Goal: Information Seeking & Learning: Find specific fact

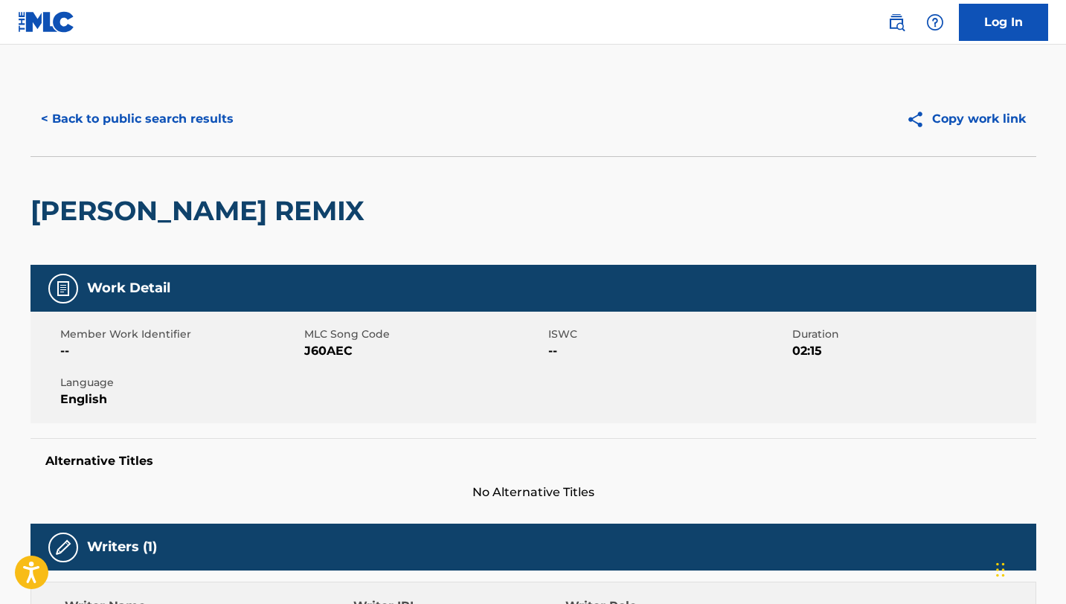
click at [72, 114] on button "< Back to public search results" at bounding box center [138, 118] width 214 height 37
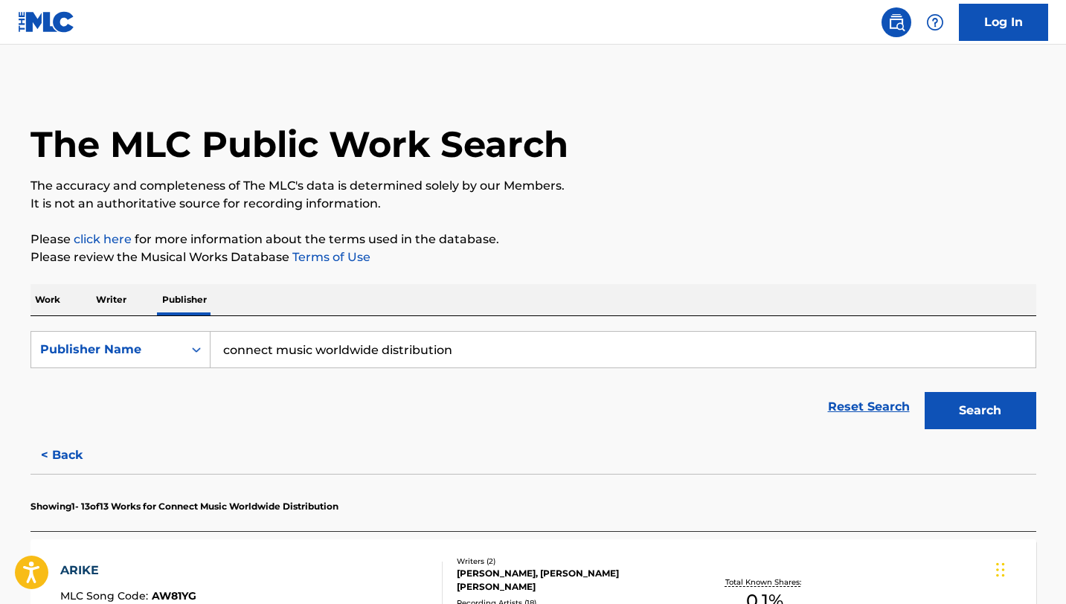
click at [53, 301] on p "Work" at bounding box center [48, 299] width 34 height 31
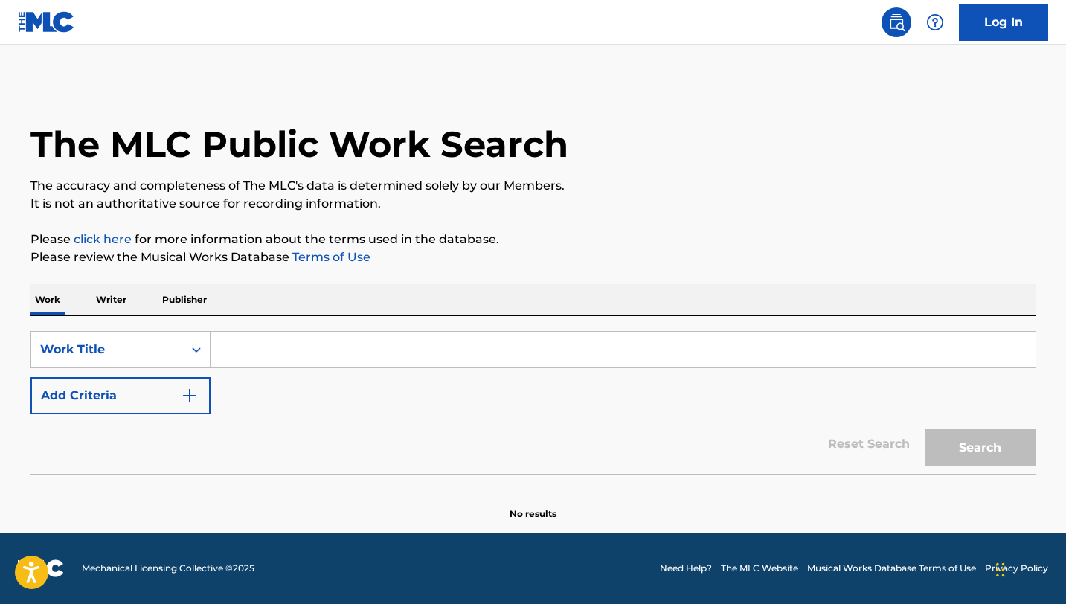
click at [121, 303] on p "Writer" at bounding box center [111, 299] width 39 height 31
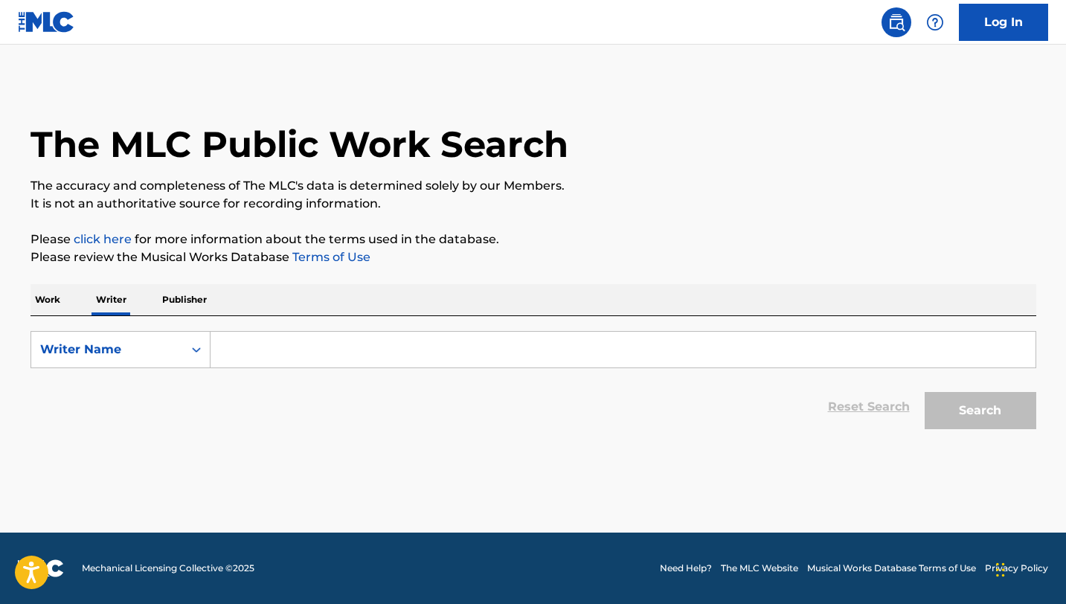
click at [348, 347] on input "Search Form" at bounding box center [623, 350] width 825 height 36
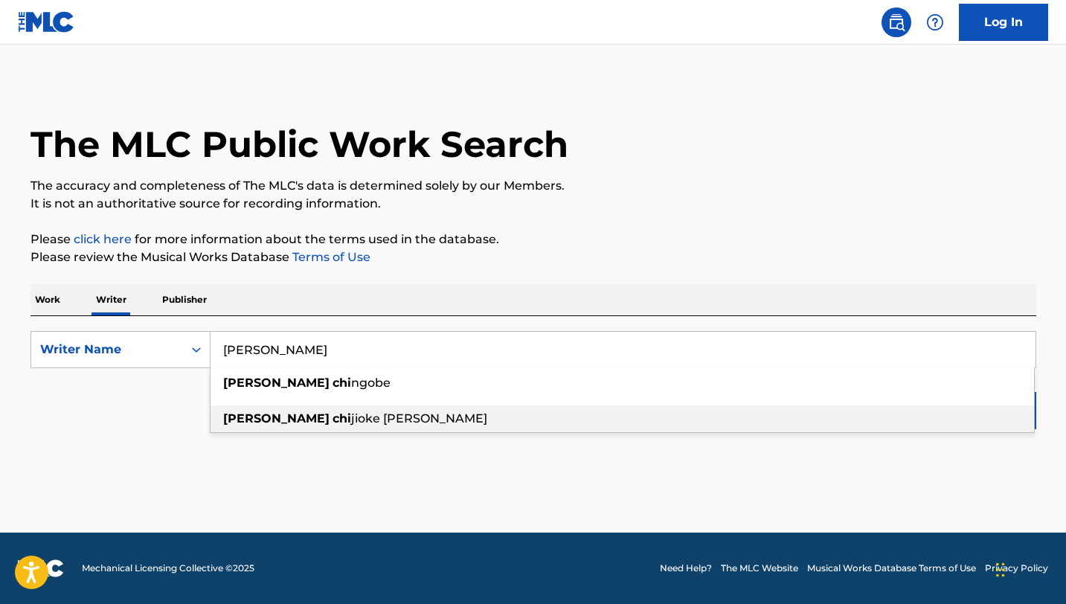
click at [351, 411] on span "jioke [PERSON_NAME]" at bounding box center [419, 418] width 136 height 14
type input "[PERSON_NAME]"
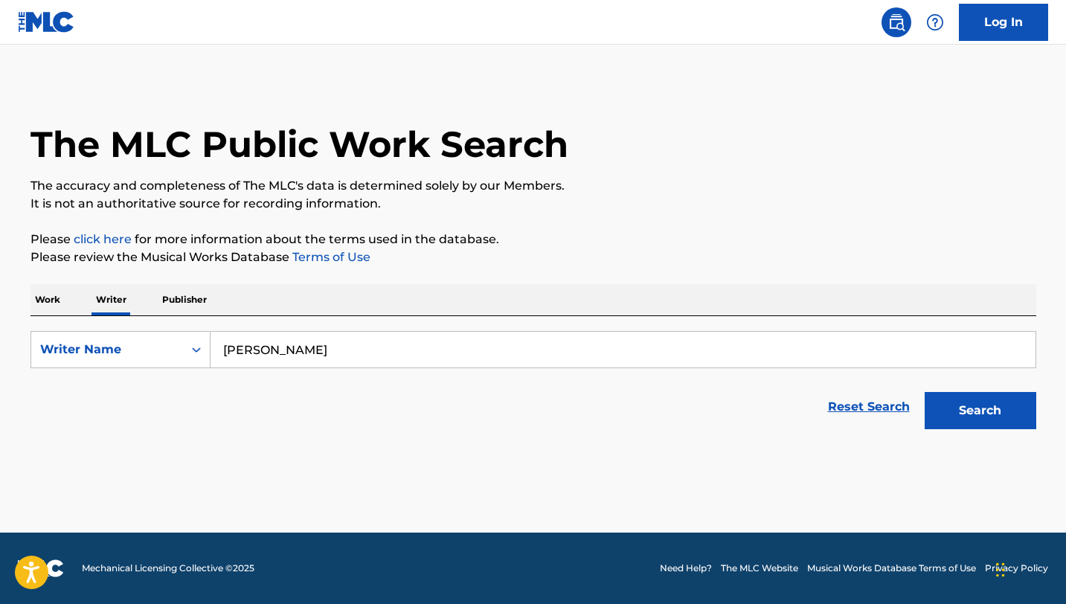
click at [1002, 417] on button "Search" at bounding box center [981, 410] width 112 height 37
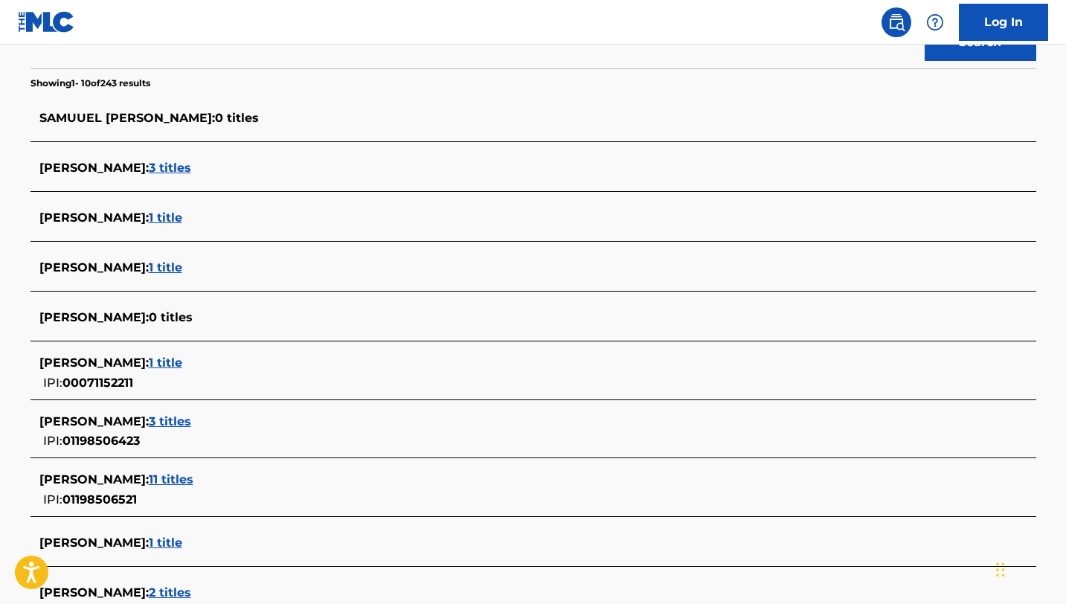
scroll to position [394, 0]
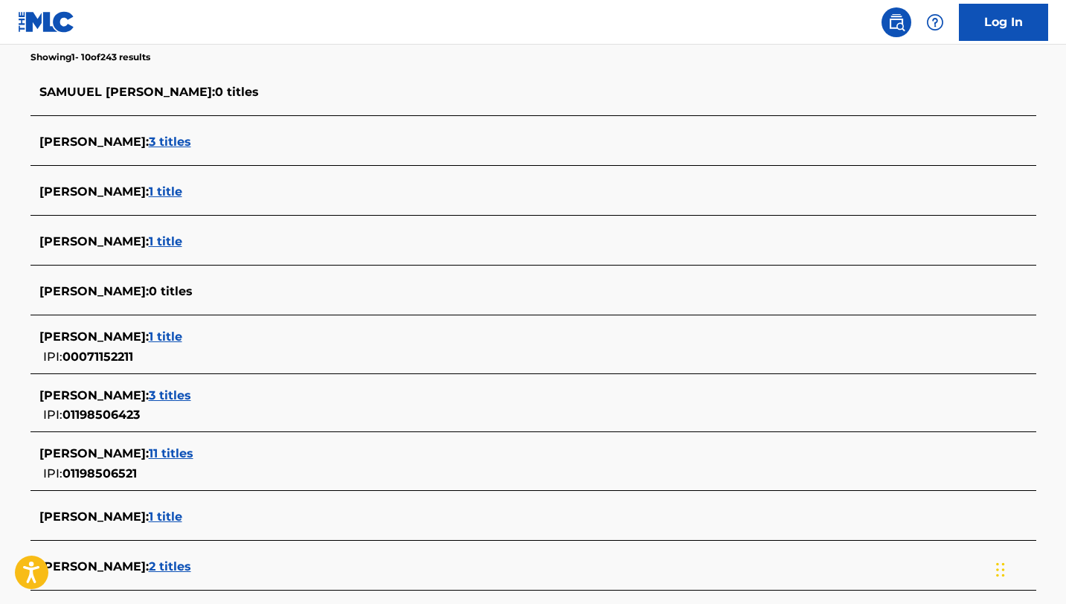
click at [189, 393] on span "3 titles" at bounding box center [170, 395] width 42 height 14
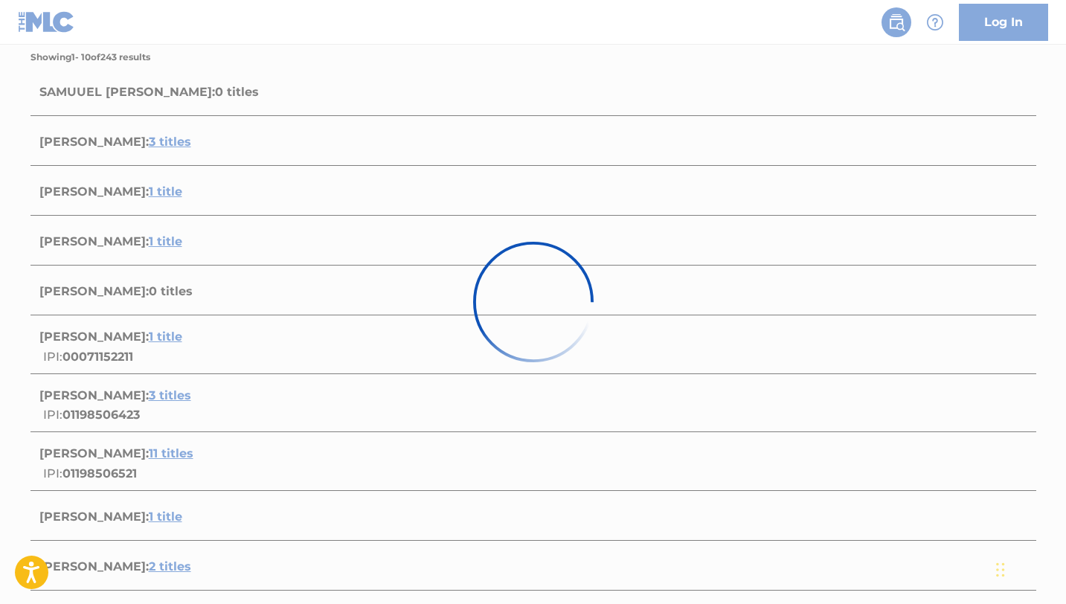
scroll to position [393, 0]
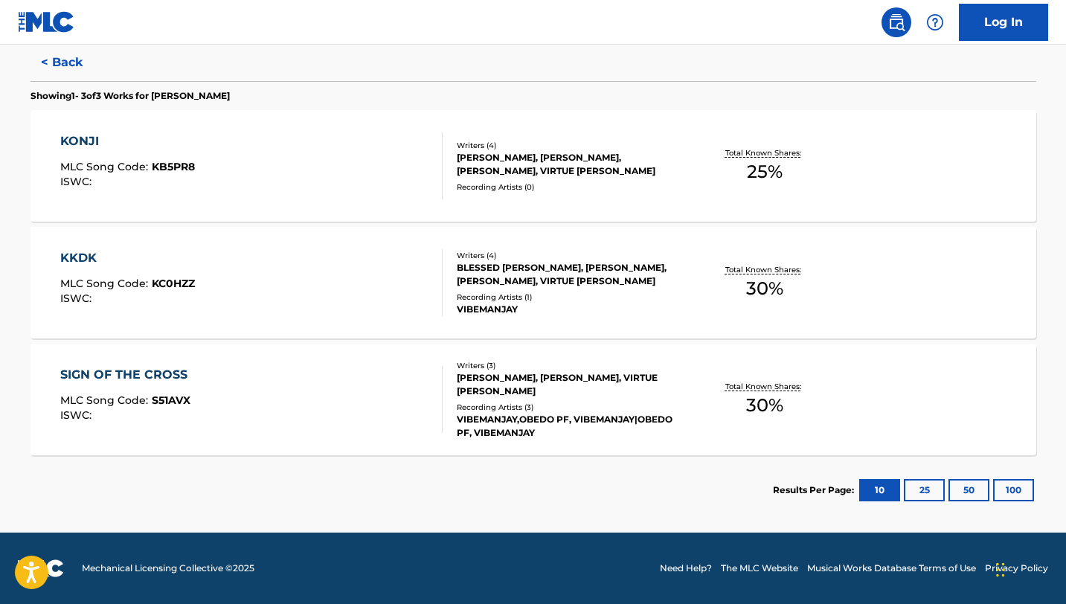
click at [102, 149] on div "KONJI" at bounding box center [127, 141] width 135 height 18
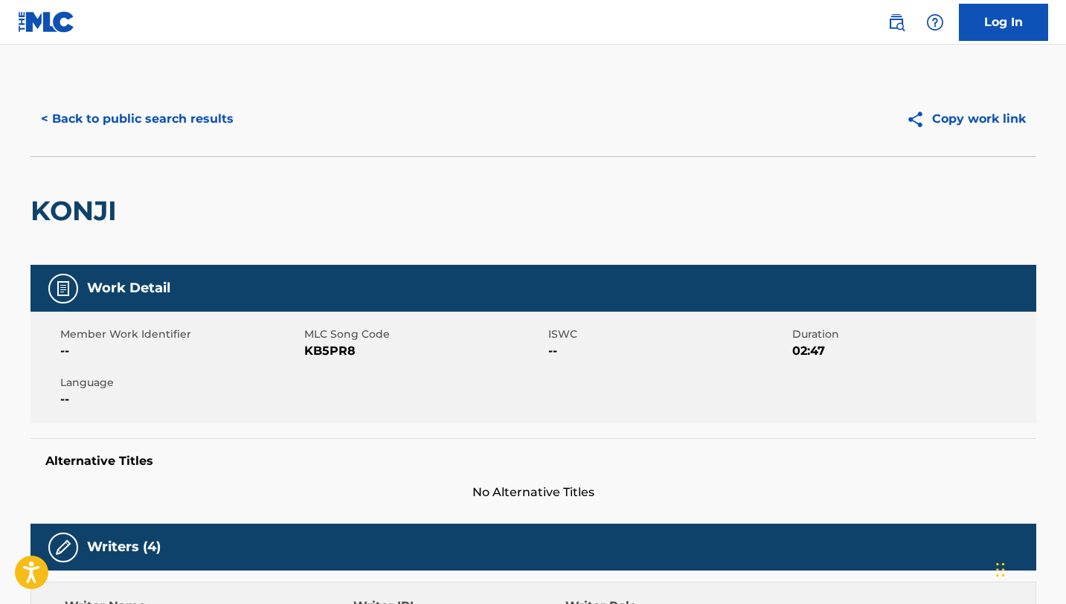
click at [48, 130] on button "< Back to public search results" at bounding box center [138, 118] width 214 height 37
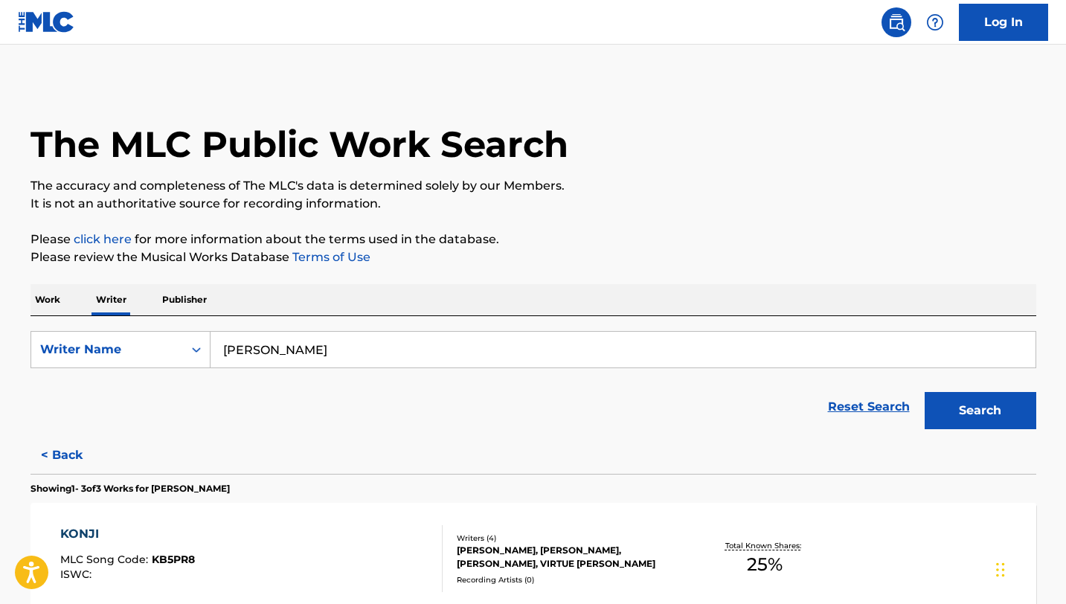
click at [64, 455] on button "< Back" at bounding box center [75, 455] width 89 height 37
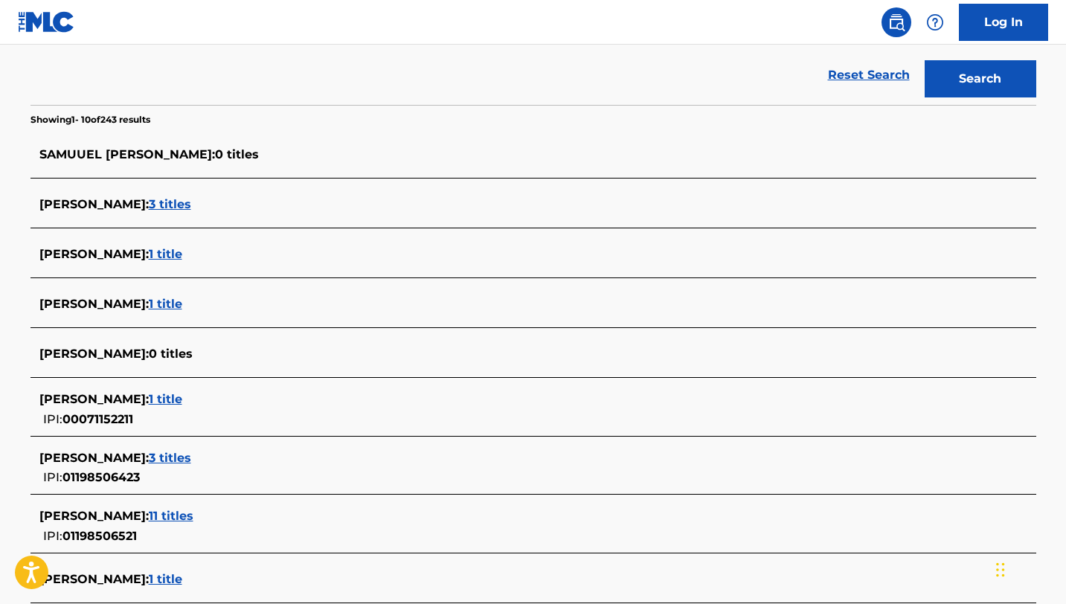
scroll to position [339, 0]
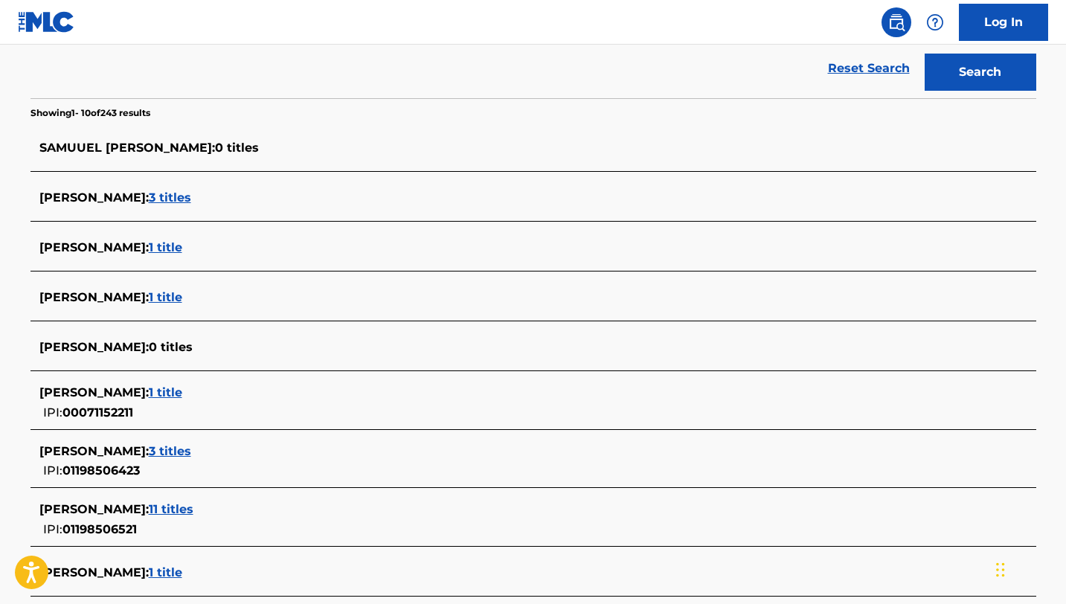
click at [172, 450] on span "3 titles" at bounding box center [170, 451] width 42 height 14
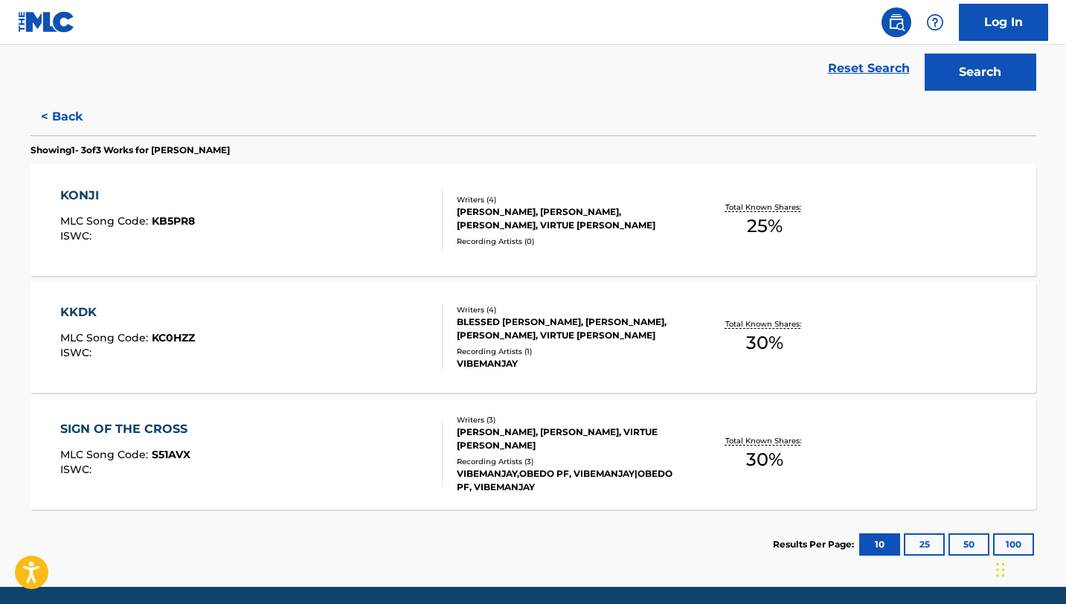
click at [59, 129] on button "< Back" at bounding box center [75, 116] width 89 height 37
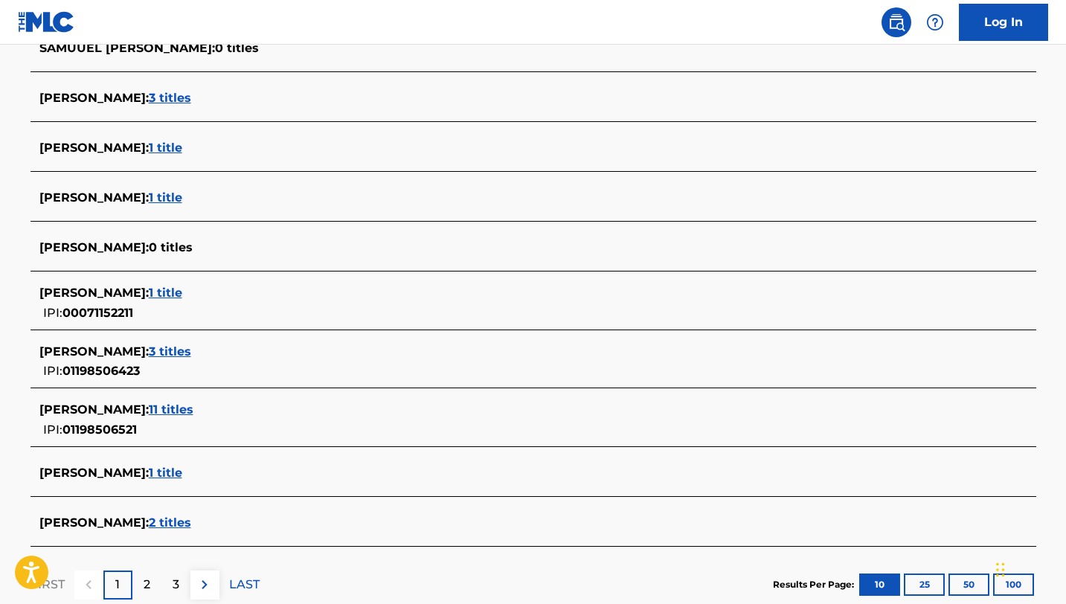
scroll to position [440, 0]
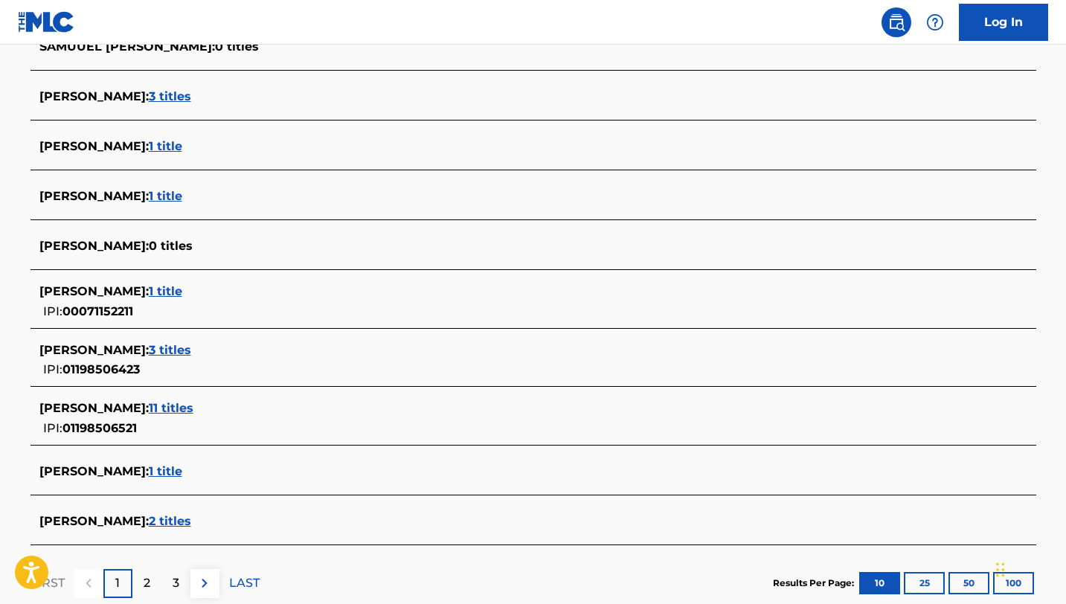
click at [182, 475] on span "1 title" at bounding box center [165, 471] width 33 height 14
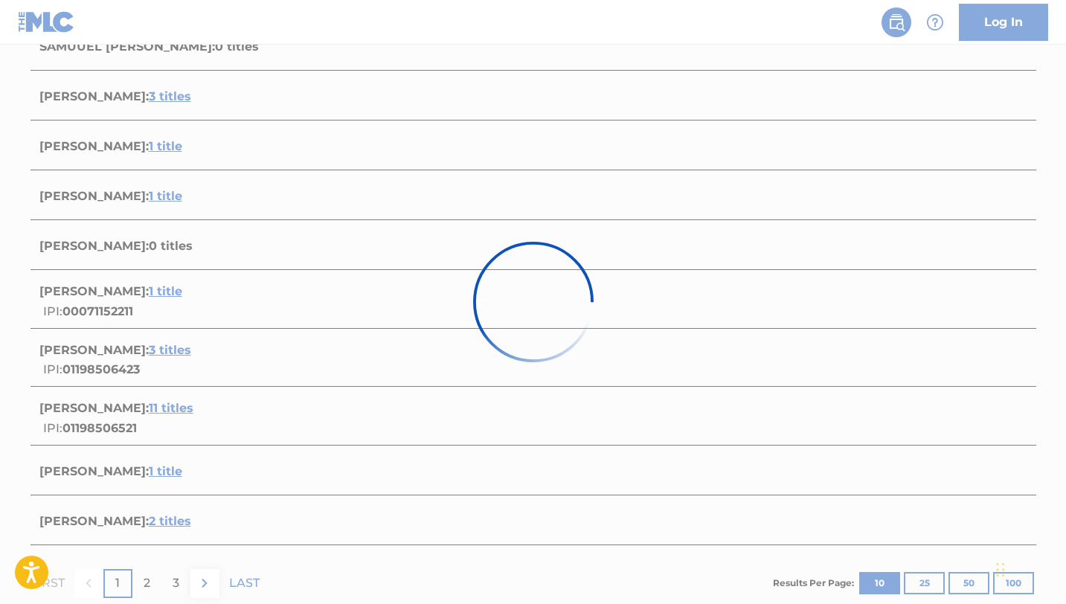
scroll to position [159, 0]
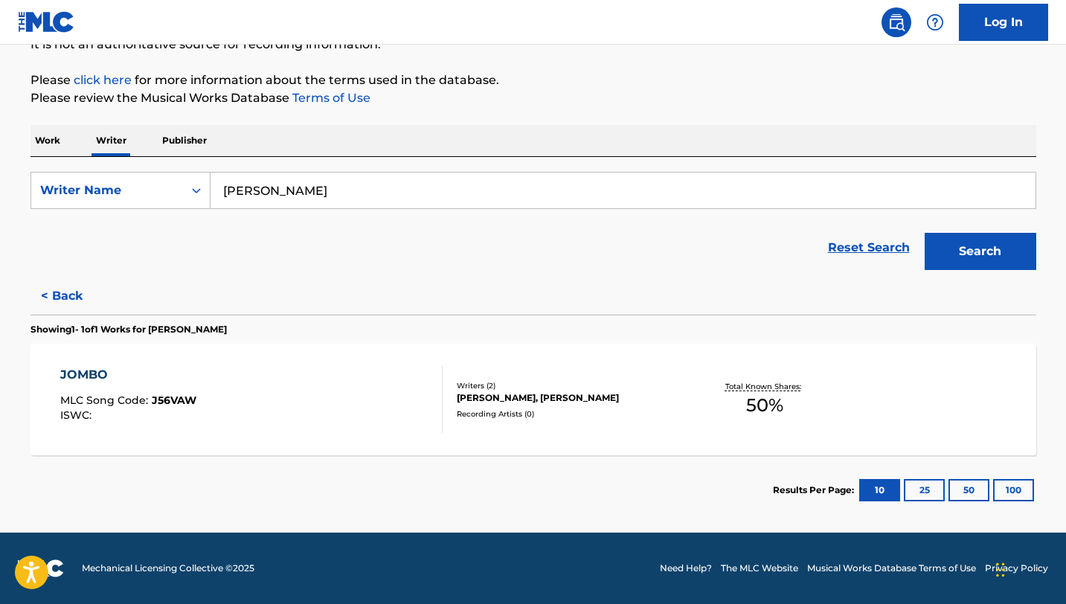
click at [60, 285] on button "< Back" at bounding box center [75, 296] width 89 height 37
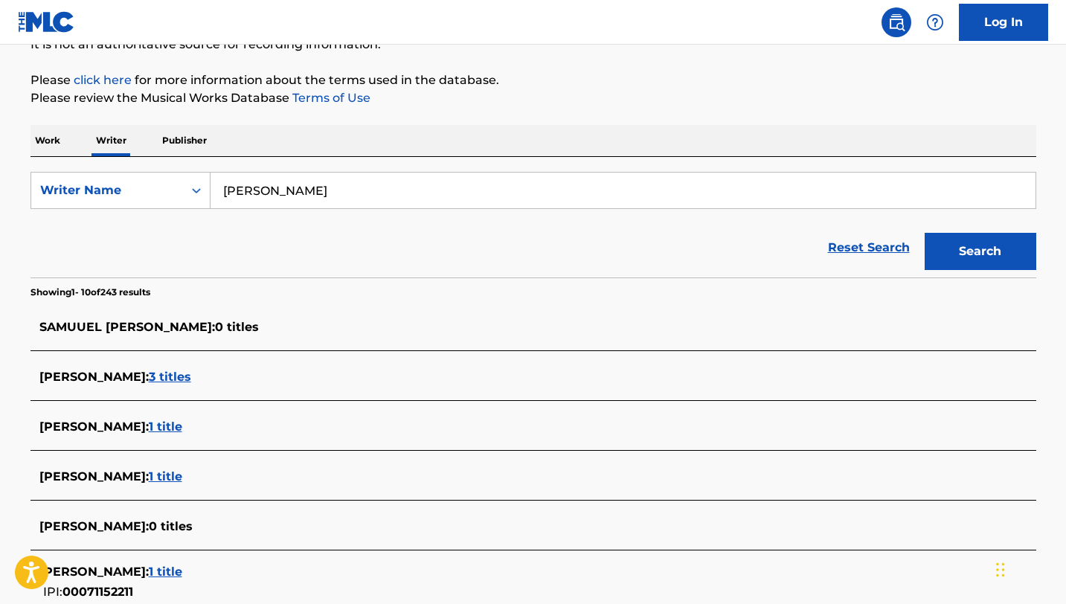
click at [171, 380] on span "3 titles" at bounding box center [170, 377] width 42 height 14
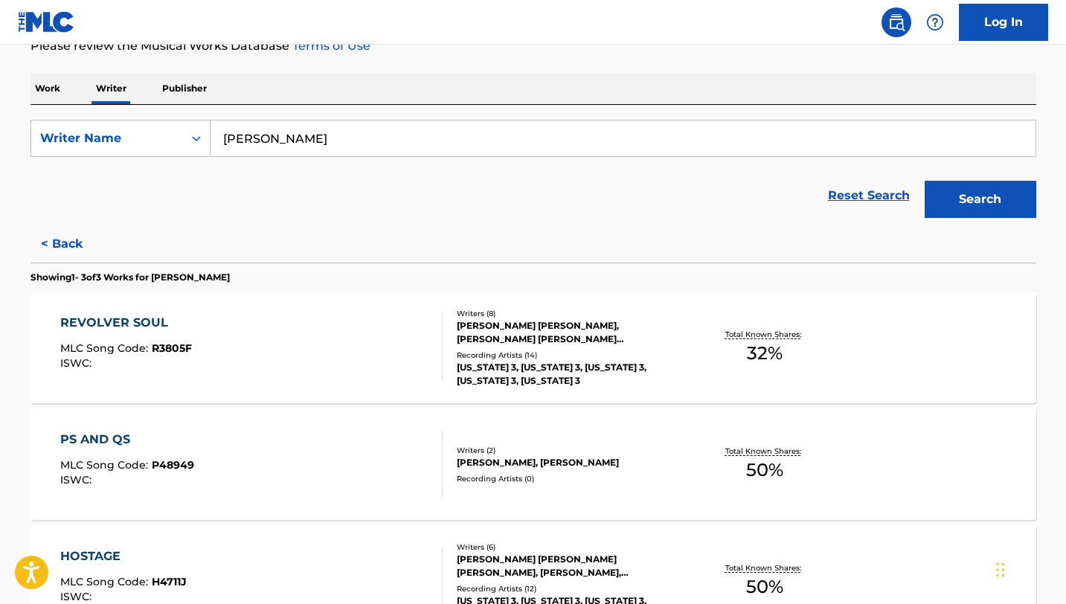
scroll to position [0, 0]
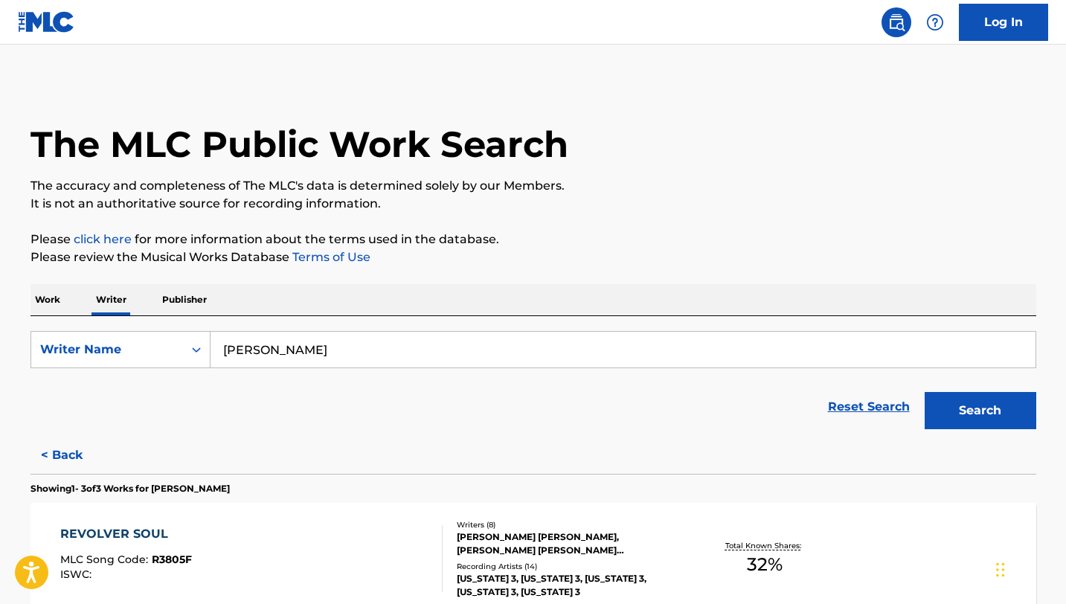
click at [48, 450] on button "< Back" at bounding box center [75, 455] width 89 height 37
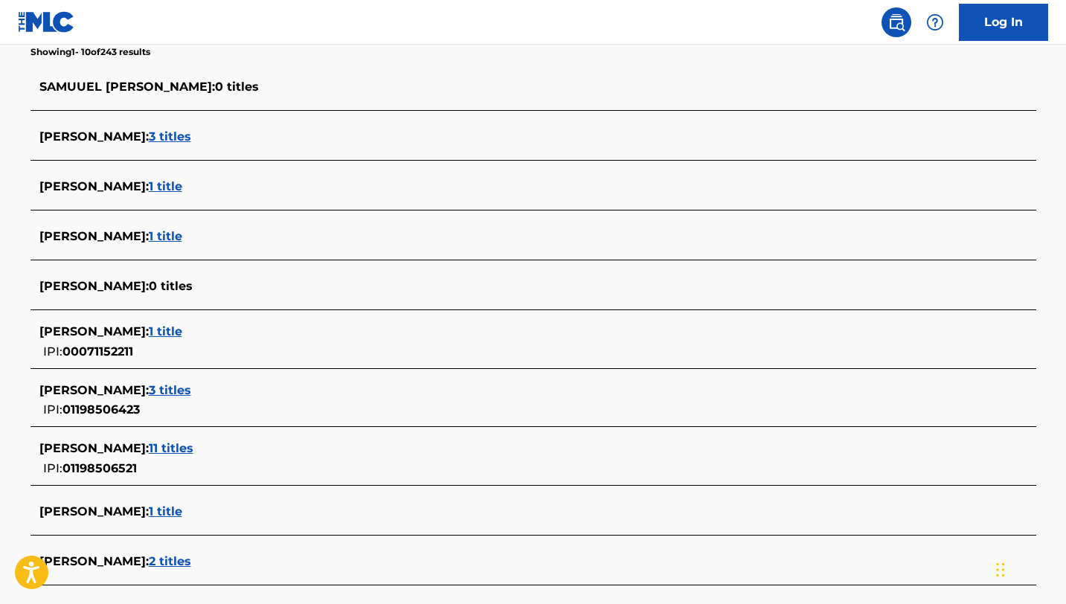
scroll to position [417, 0]
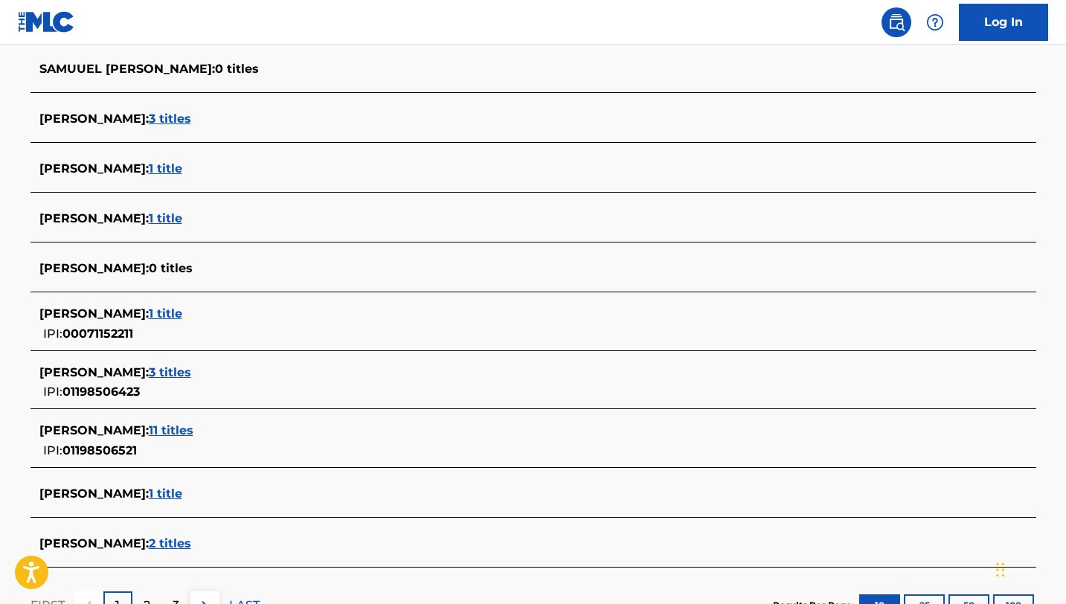
click at [188, 376] on span "3 titles" at bounding box center [170, 372] width 42 height 14
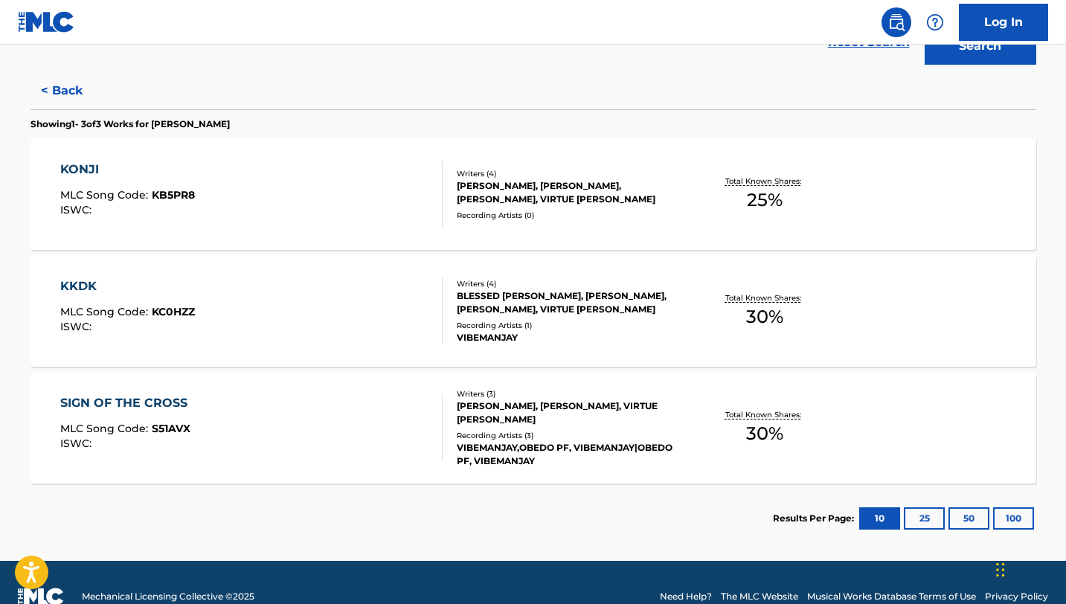
scroll to position [364, 0]
click at [42, 93] on button "< Back" at bounding box center [75, 91] width 89 height 37
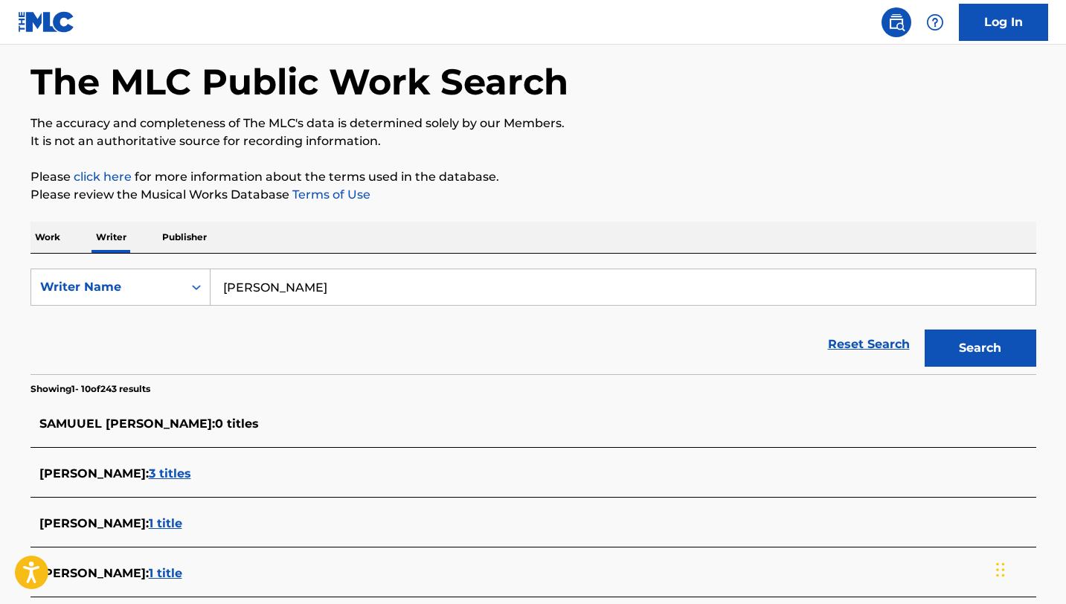
scroll to position [0, 0]
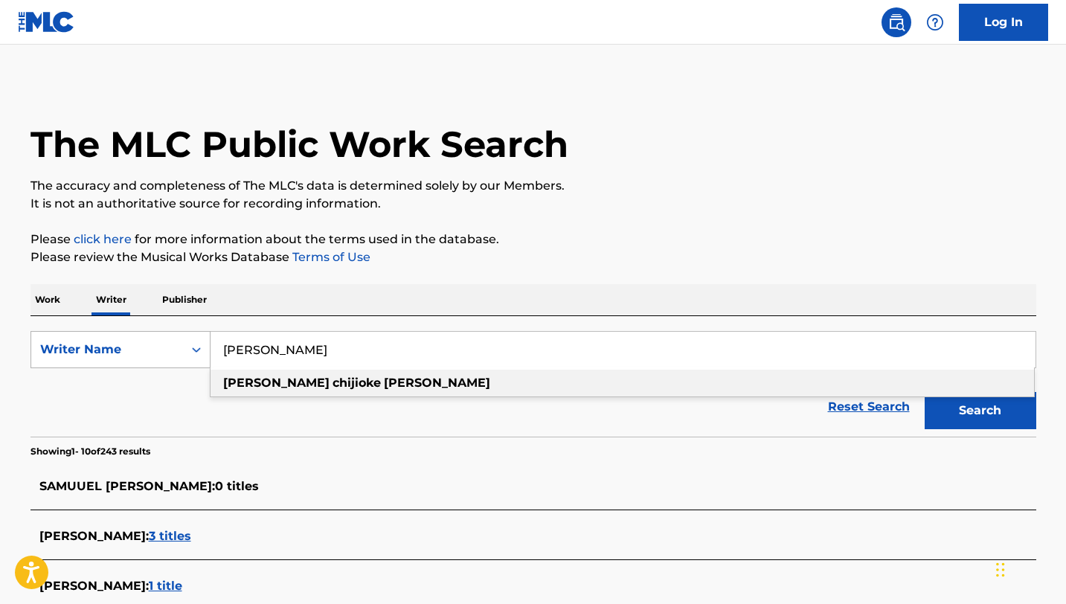
drag, startPoint x: 371, startPoint y: 354, endPoint x: 200, endPoint y: 332, distance: 171.8
click at [200, 332] on div "SearchWithCriteriafe3a6c05-f505-42c6-9009-1022508a4dce Writer Name [PERSON_NAME…" at bounding box center [534, 349] width 1006 height 37
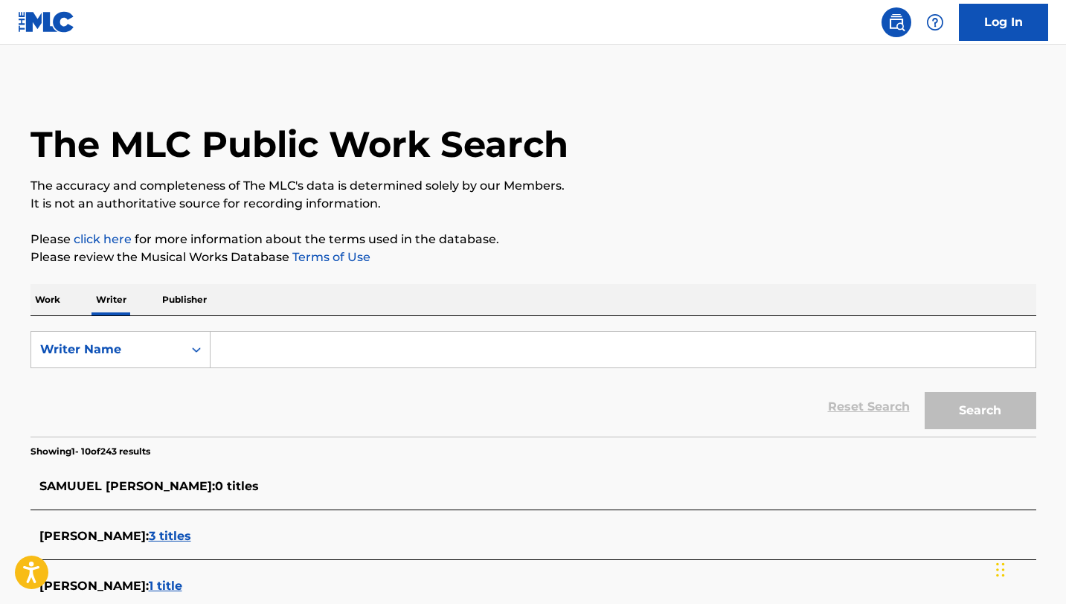
click at [50, 301] on p "Work" at bounding box center [48, 299] width 34 height 31
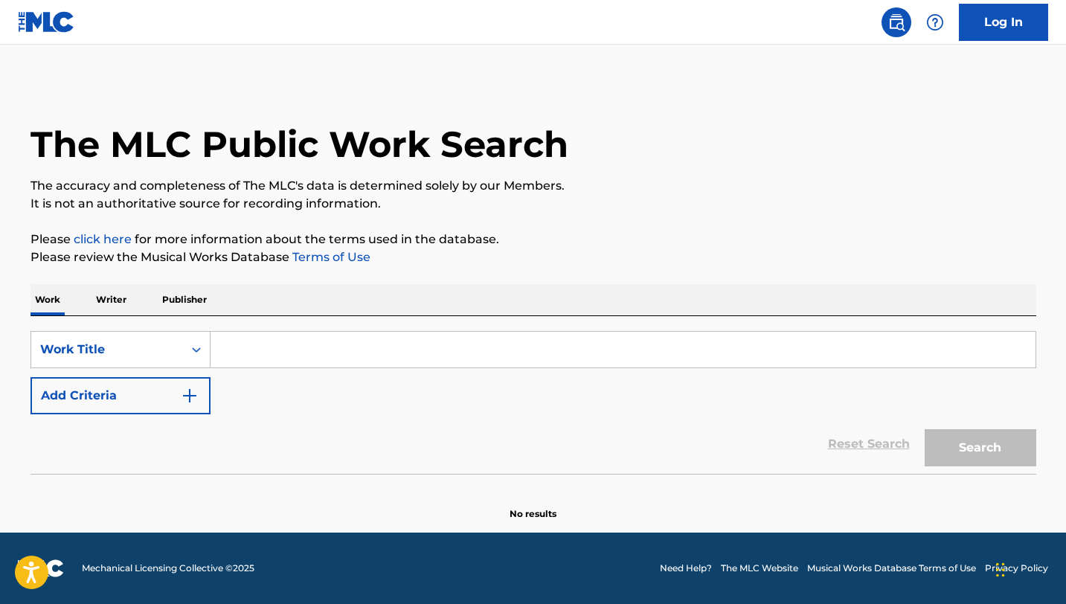
click at [268, 356] on input "Search Form" at bounding box center [623, 350] width 825 height 36
paste input "[PERSON_NAME]"
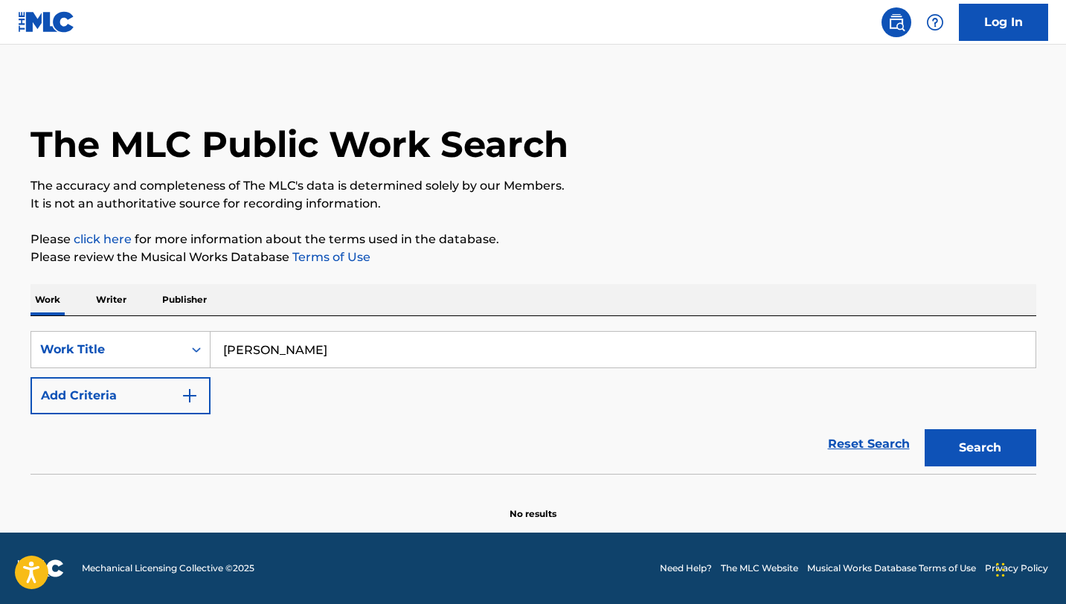
type input "[PERSON_NAME]"
click at [207, 395] on button "Add Criteria" at bounding box center [121, 395] width 180 height 37
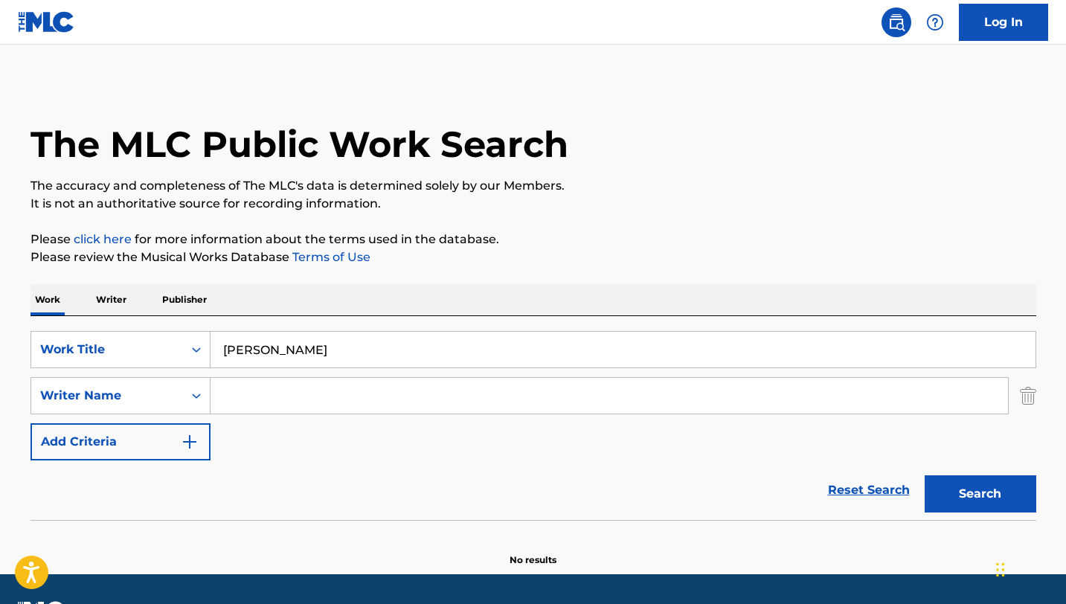
click at [252, 395] on input "Search Form" at bounding box center [610, 396] width 798 height 36
paste input "[PERSON_NAME]"
type input "[PERSON_NAME]"
drag, startPoint x: 359, startPoint y: 356, endPoint x: 211, endPoint y: 342, distance: 148.7
click at [211, 342] on input "[PERSON_NAME]" at bounding box center [623, 350] width 825 height 36
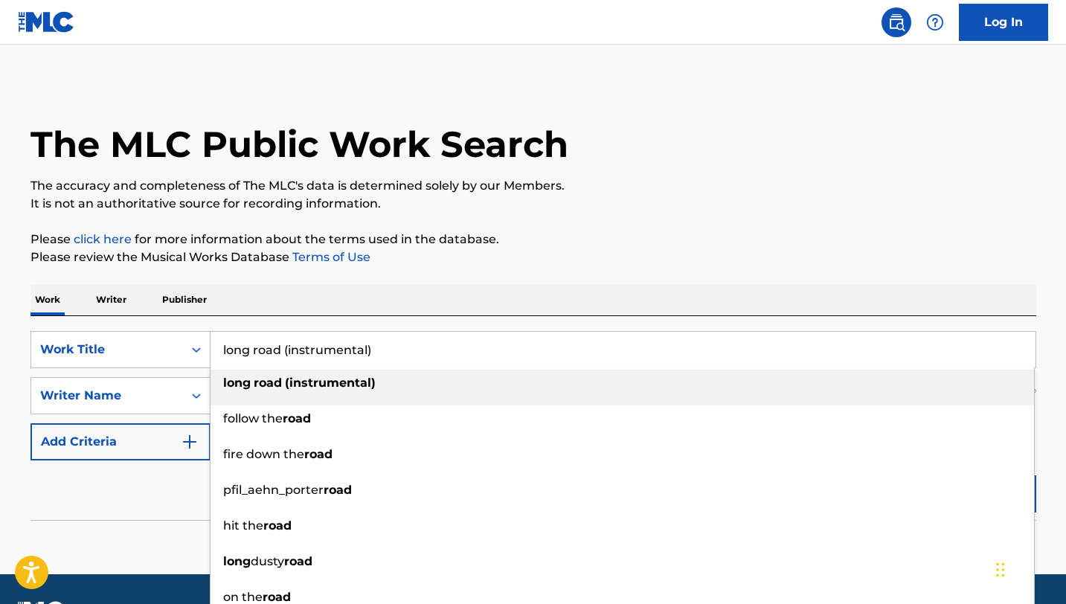
click at [167, 501] on div "Reset Search Search" at bounding box center [534, 491] width 1006 height 60
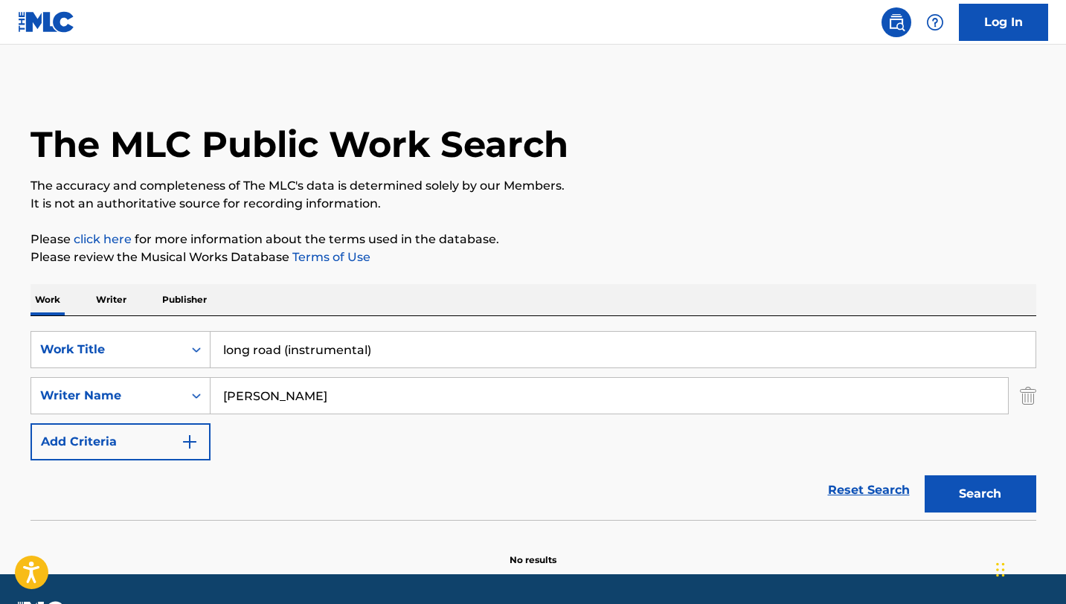
drag, startPoint x: 403, startPoint y: 350, endPoint x: 292, endPoint y: 341, distance: 111.3
click at [292, 341] on input "long road (instrumental)" at bounding box center [623, 350] width 825 height 36
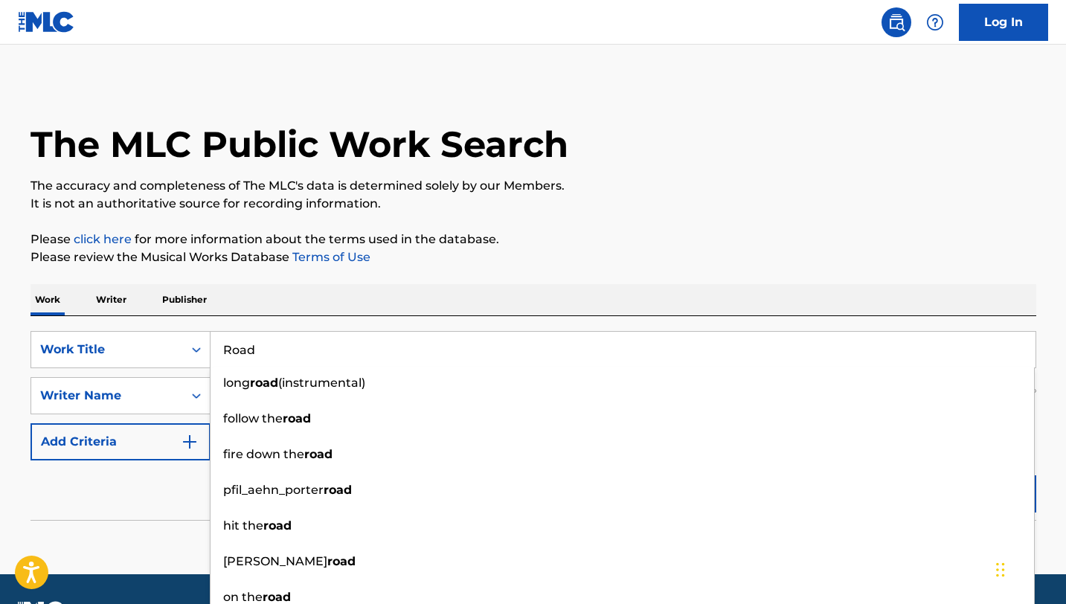
type input "Road"
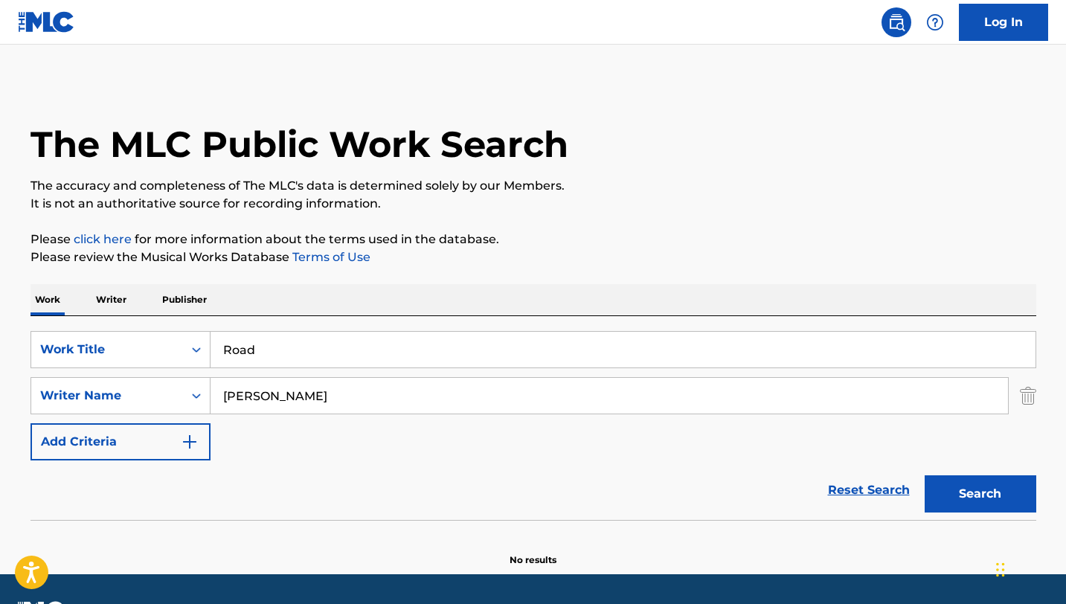
click at [163, 499] on div "Reset Search Search" at bounding box center [534, 491] width 1006 height 60
click at [1014, 487] on button "Search" at bounding box center [981, 493] width 112 height 37
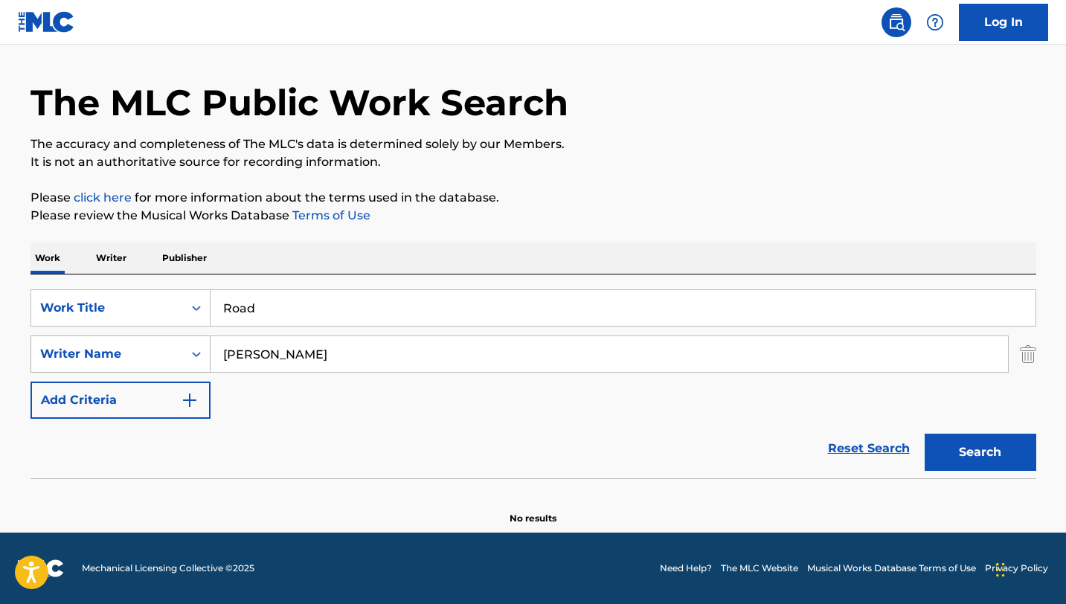
drag, startPoint x: 259, startPoint y: 356, endPoint x: 204, endPoint y: 356, distance: 55.1
click at [204, 356] on div "SearchWithCriteria783cff07-ac8b-4ab8-b945-1448efda6c77 Writer Name [PERSON_NAME]" at bounding box center [534, 354] width 1006 height 37
click at [925, 434] on button "Search" at bounding box center [981, 452] width 112 height 37
drag, startPoint x: 266, startPoint y: 353, endPoint x: 214, endPoint y: 347, distance: 53.2
click at [214, 347] on input "[PERSON_NAME]" at bounding box center [610, 354] width 798 height 36
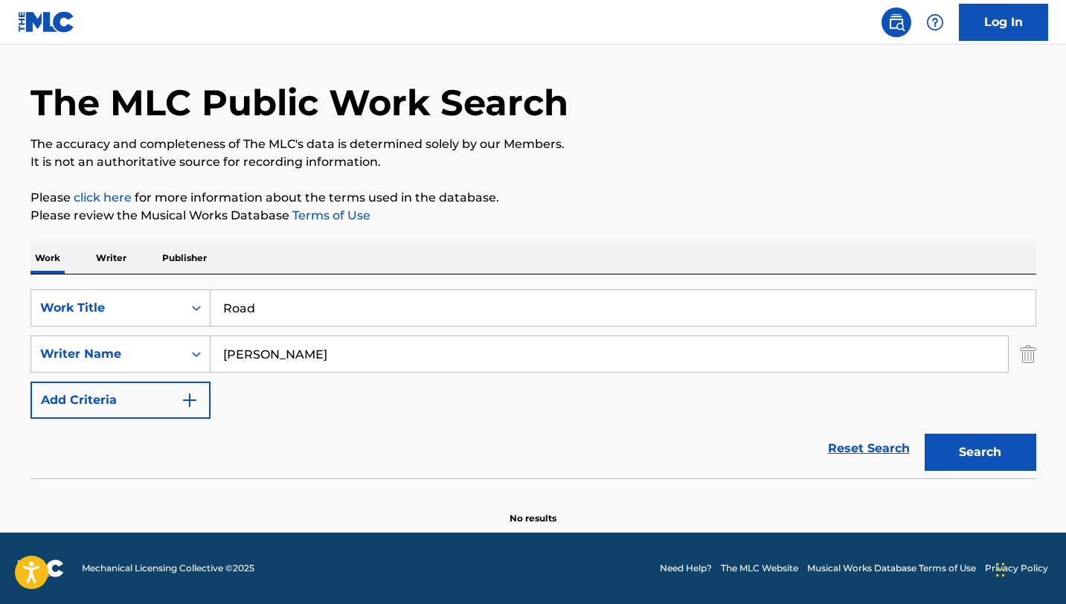
type input "[PERSON_NAME]"
click at [925, 434] on button "Search" at bounding box center [981, 452] width 112 height 37
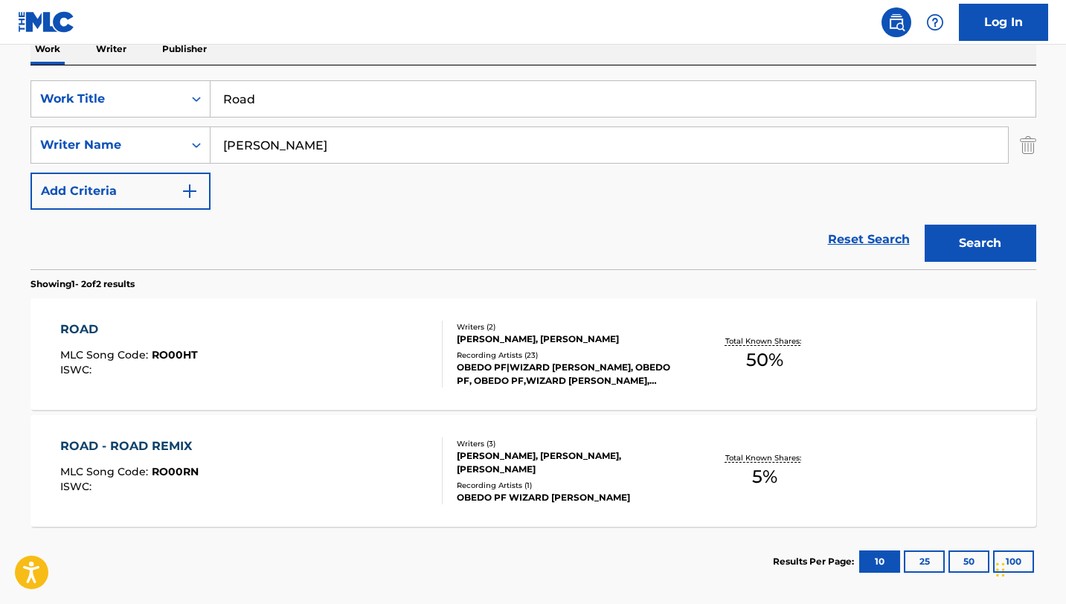
scroll to position [254, 0]
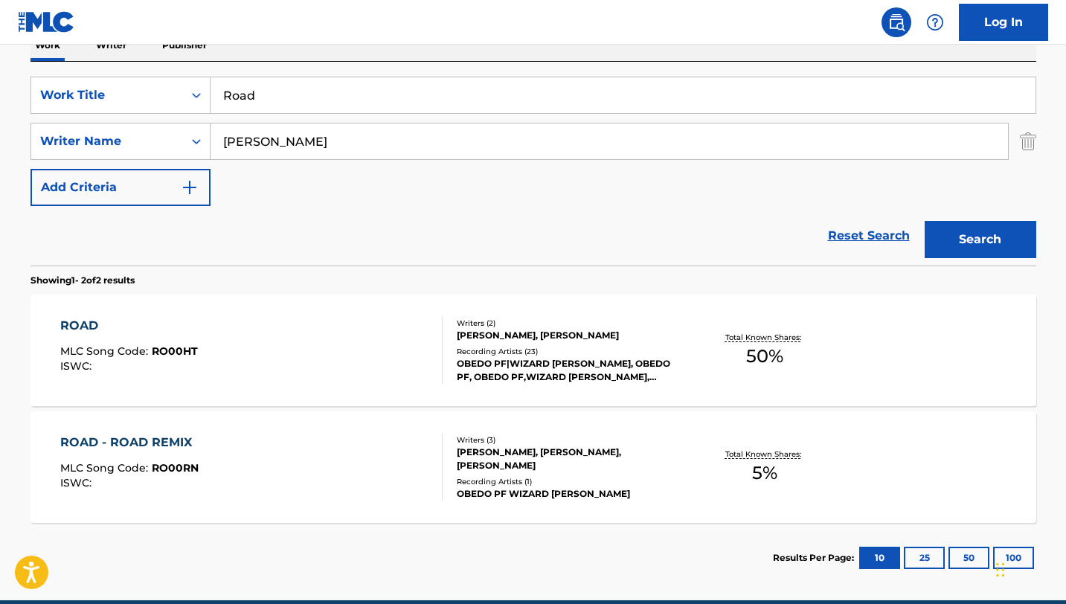
click at [97, 330] on div "ROAD" at bounding box center [129, 326] width 138 height 18
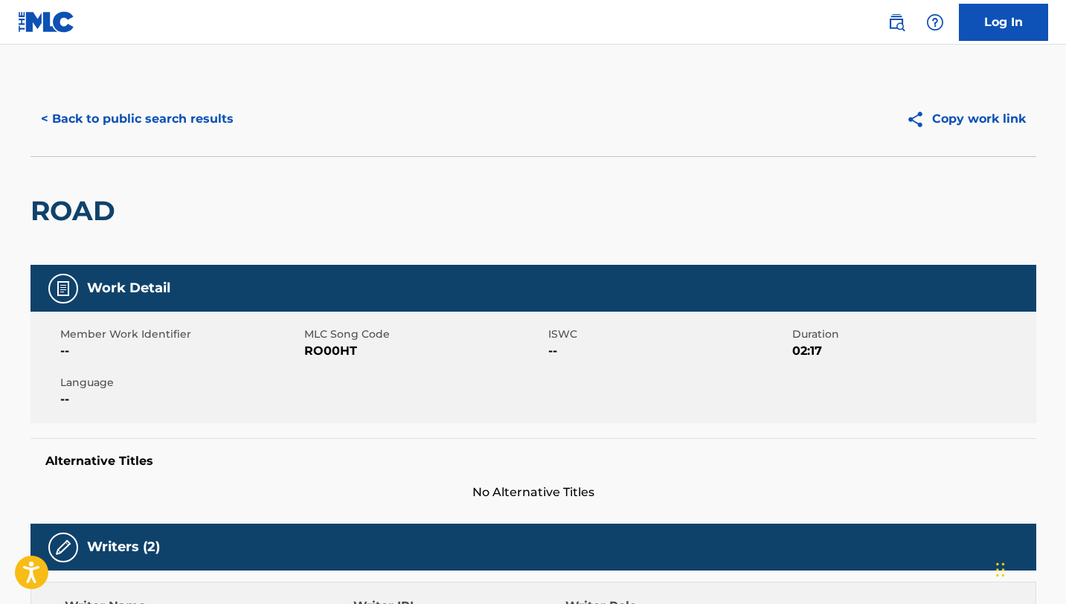
click at [52, 124] on button "< Back to public search results" at bounding box center [138, 118] width 214 height 37
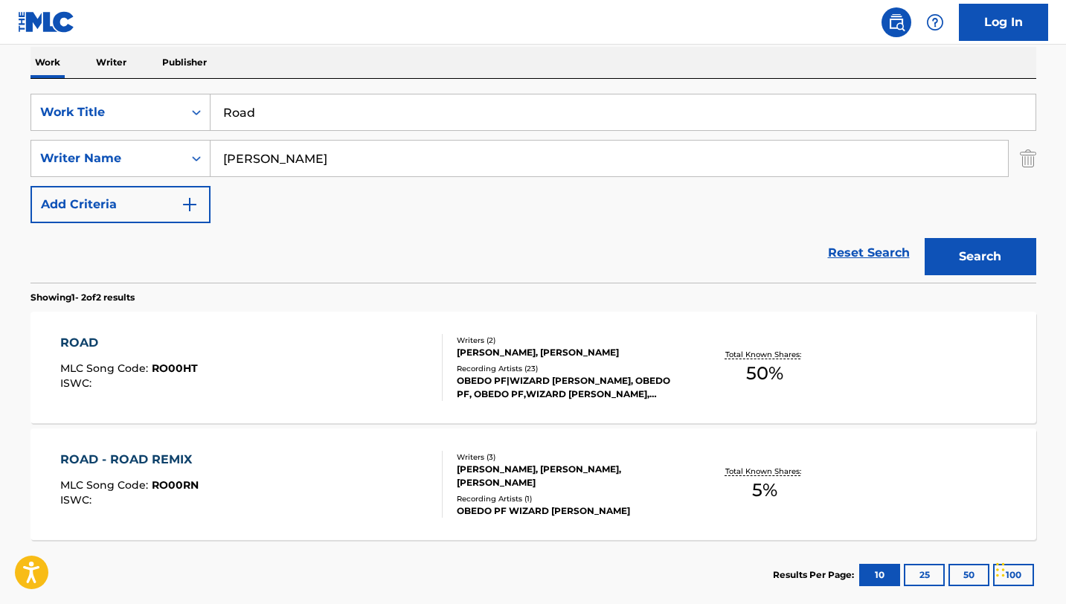
scroll to position [322, 0]
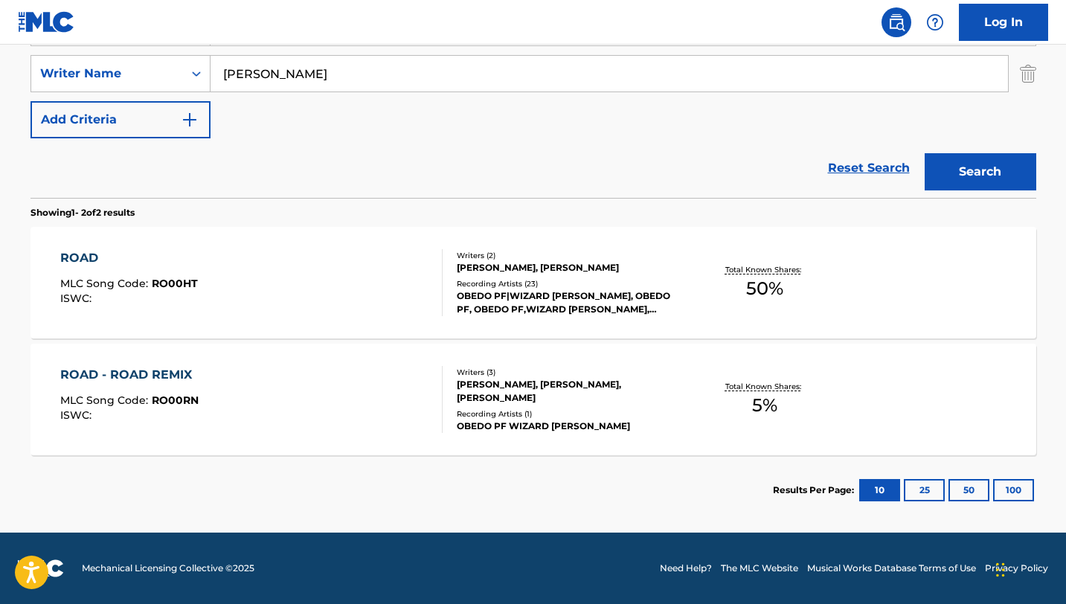
click at [133, 366] on div "ROAD - ROAD REMIX" at bounding box center [129, 375] width 139 height 18
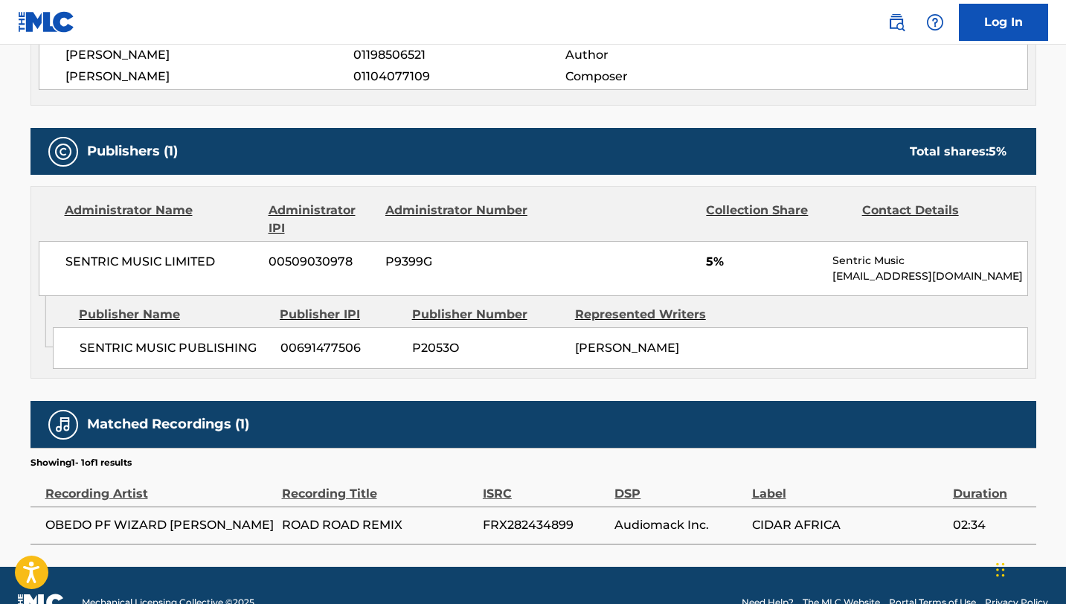
scroll to position [631, 0]
